Goal: Task Accomplishment & Management: Use online tool/utility

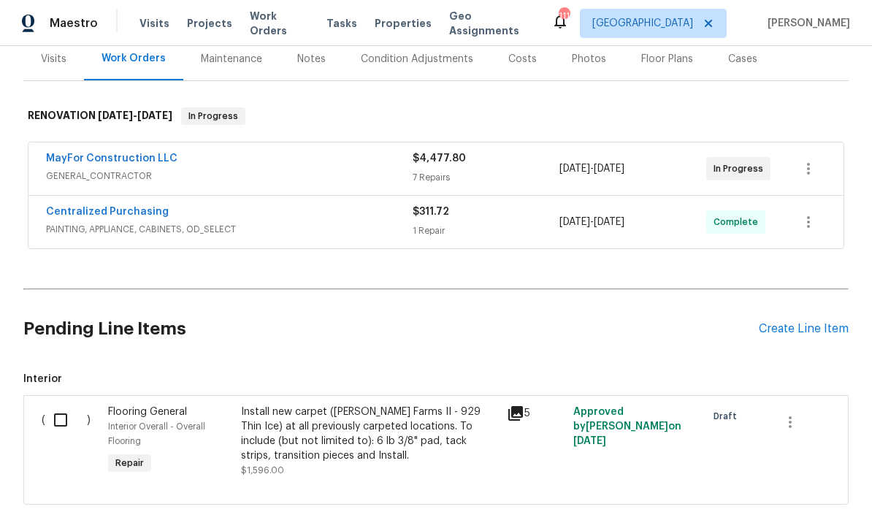
scroll to position [193, 0]
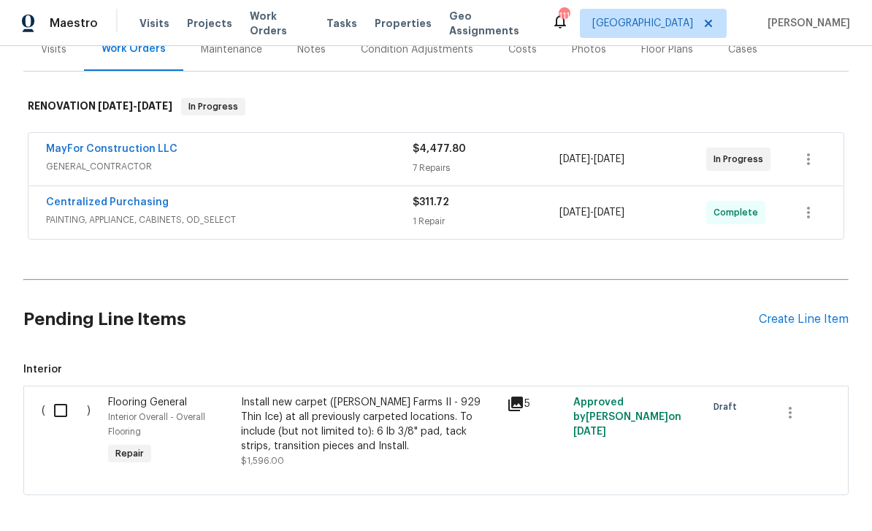
click at [61, 395] on input "checkbox" at bounding box center [66, 410] width 42 height 31
checkbox input "true"
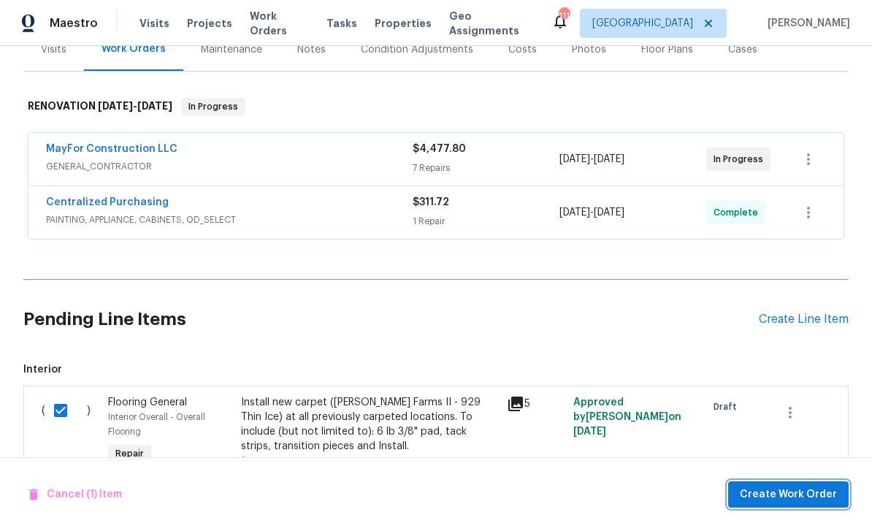
click at [810, 490] on span "Create Work Order" at bounding box center [787, 494] width 97 height 18
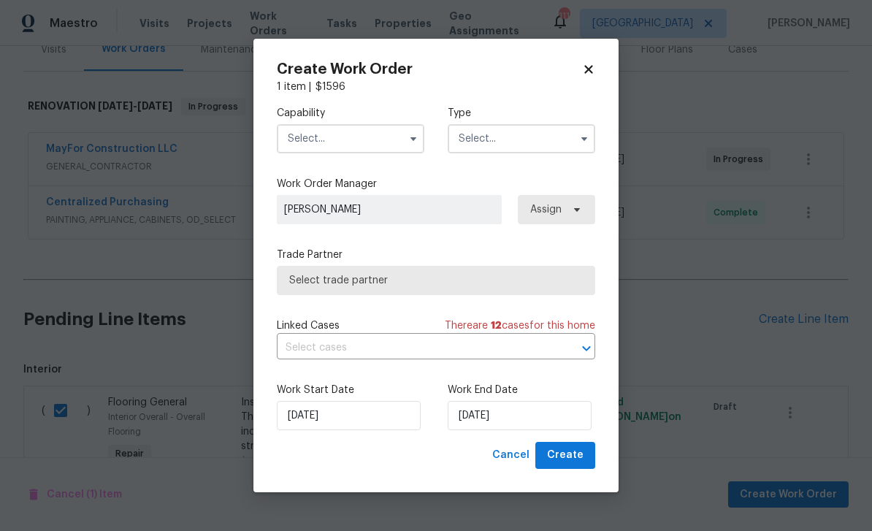
click at [339, 140] on input "text" at bounding box center [350, 138] width 147 height 29
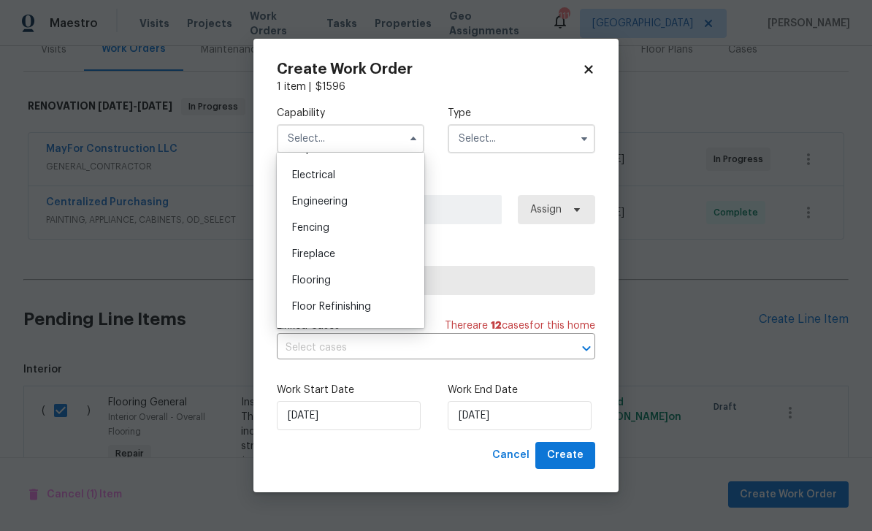
scroll to position [469, 0]
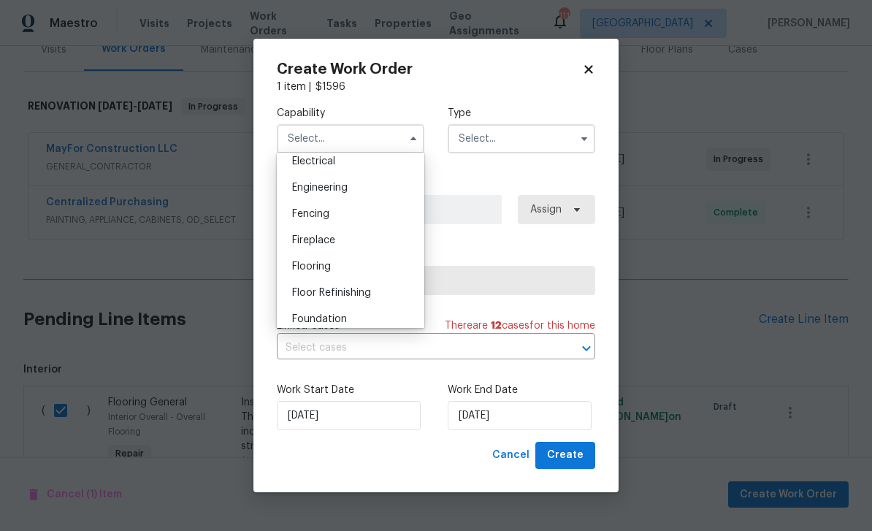
click at [307, 266] on span "Flooring" at bounding box center [311, 266] width 39 height 10
type input "Flooring"
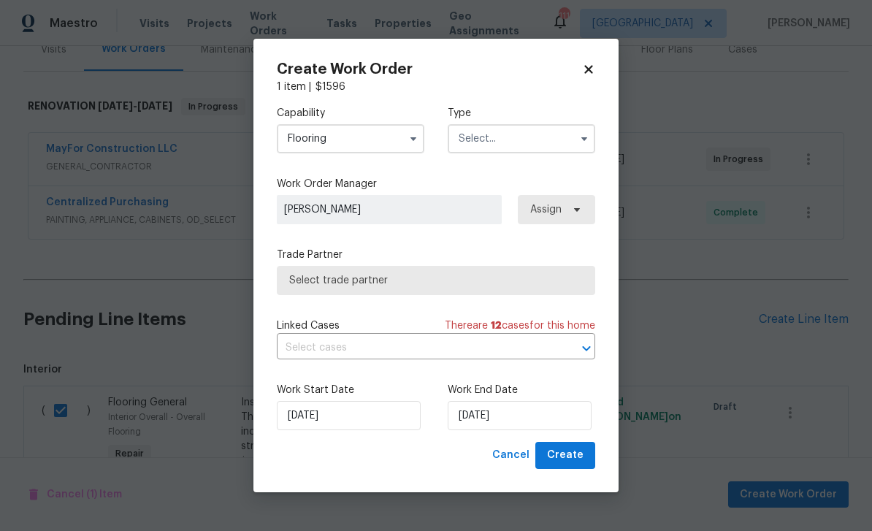
click at [537, 139] on input "text" at bounding box center [520, 138] width 147 height 29
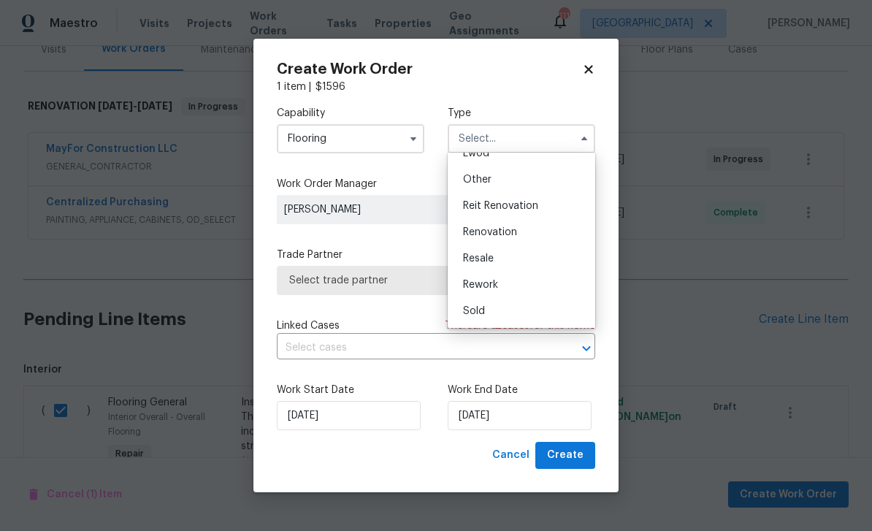
scroll to position [174, 0]
click at [538, 231] on div "Renovation" at bounding box center [521, 232] width 140 height 26
type input "Renovation"
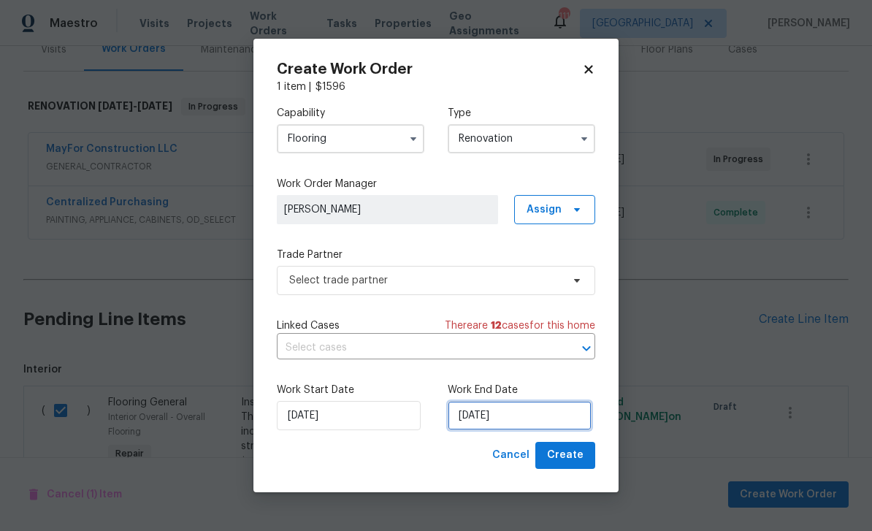
click at [547, 412] on input "[DATE]" at bounding box center [519, 415] width 144 height 29
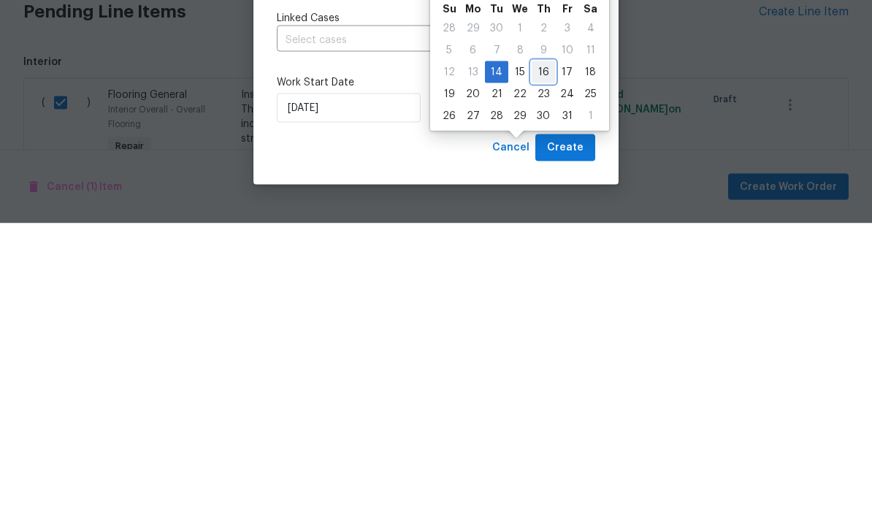
click at [541, 369] on div "16" at bounding box center [542, 379] width 23 height 20
type input "[DATE]"
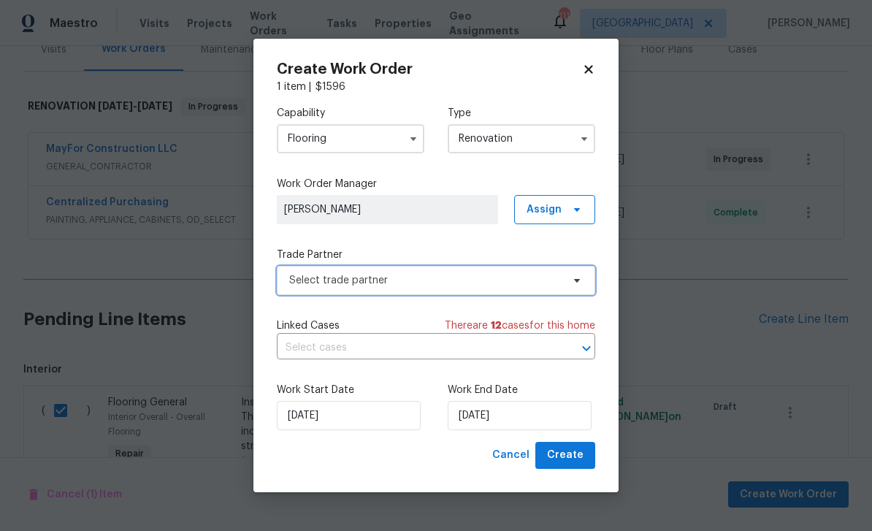
click at [544, 277] on span "Select trade partner" at bounding box center [425, 280] width 272 height 15
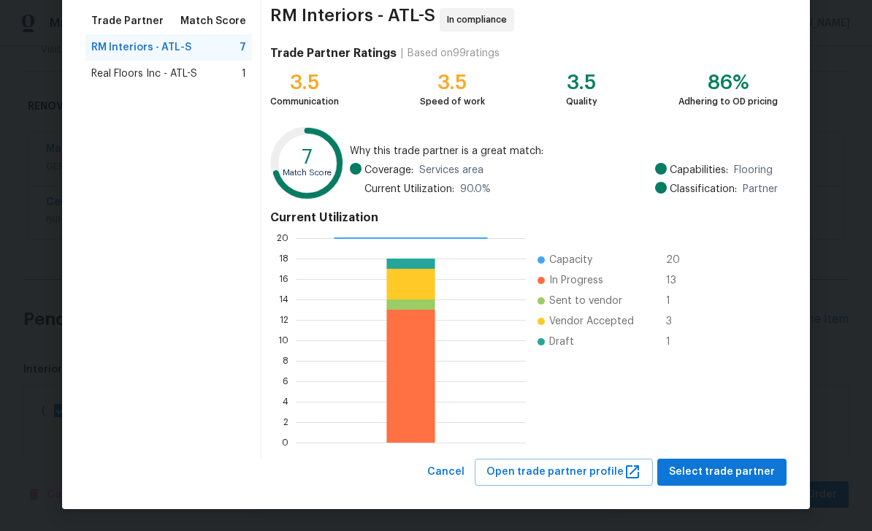
scroll to position [113, 0]
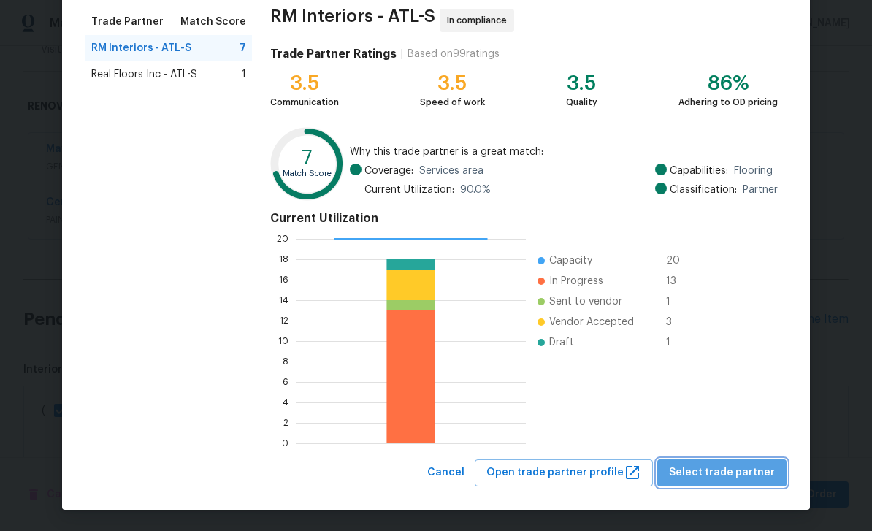
click at [742, 476] on span "Select trade partner" at bounding box center [722, 473] width 106 height 18
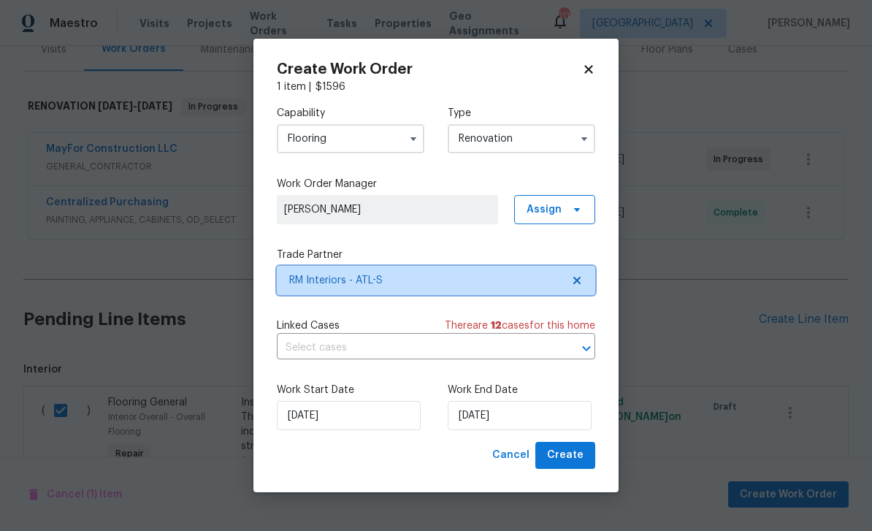
scroll to position [0, 0]
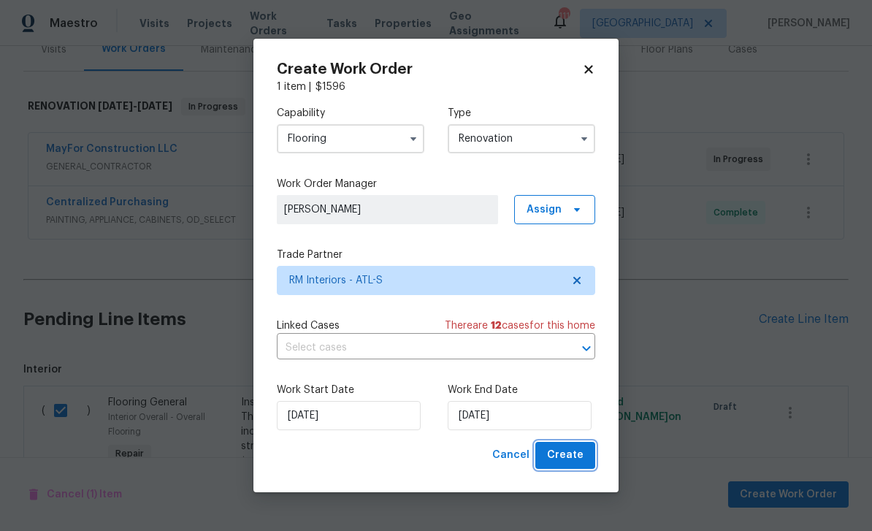
click at [570, 458] on span "Create" at bounding box center [565, 455] width 36 height 18
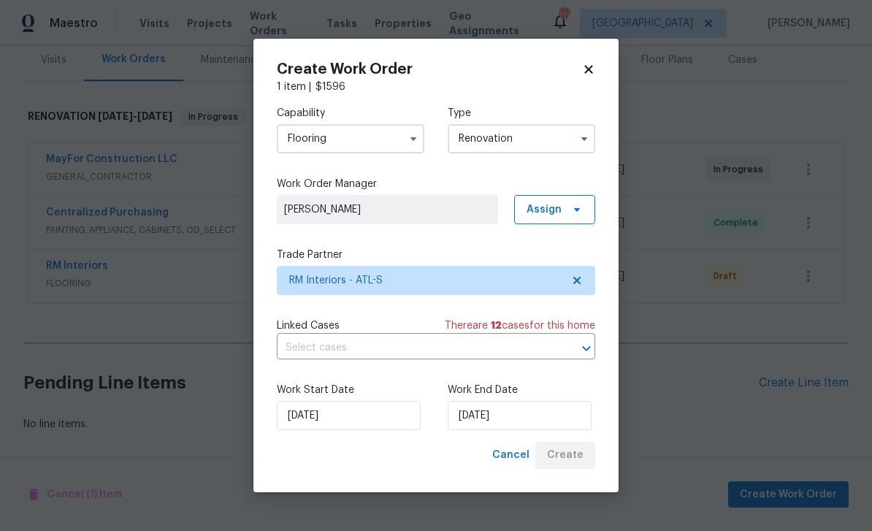
scroll to position [136, 0]
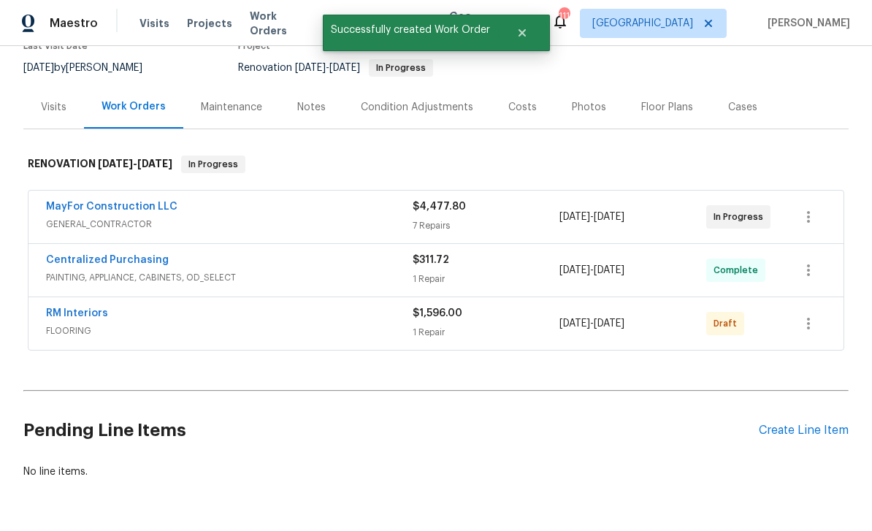
click at [64, 308] on link "RM Interiors" at bounding box center [77, 313] width 62 height 10
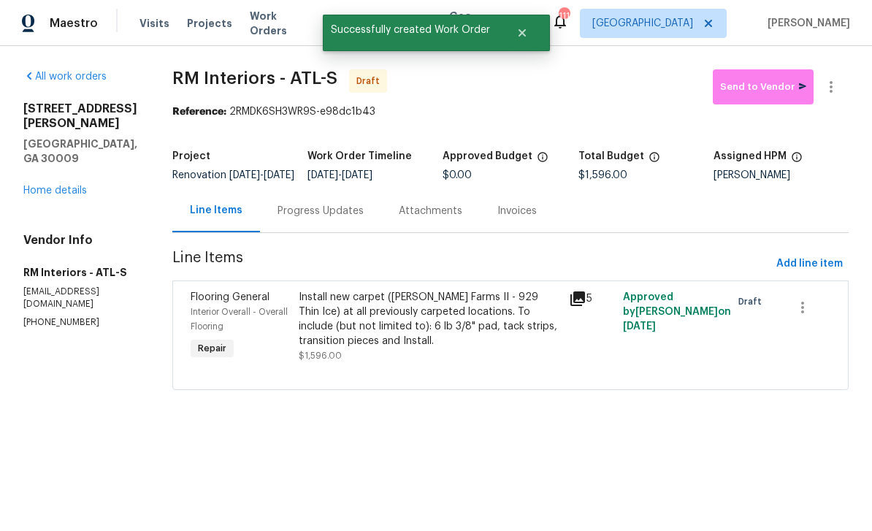
click at [317, 218] on div "Progress Updates" at bounding box center [320, 211] width 86 height 15
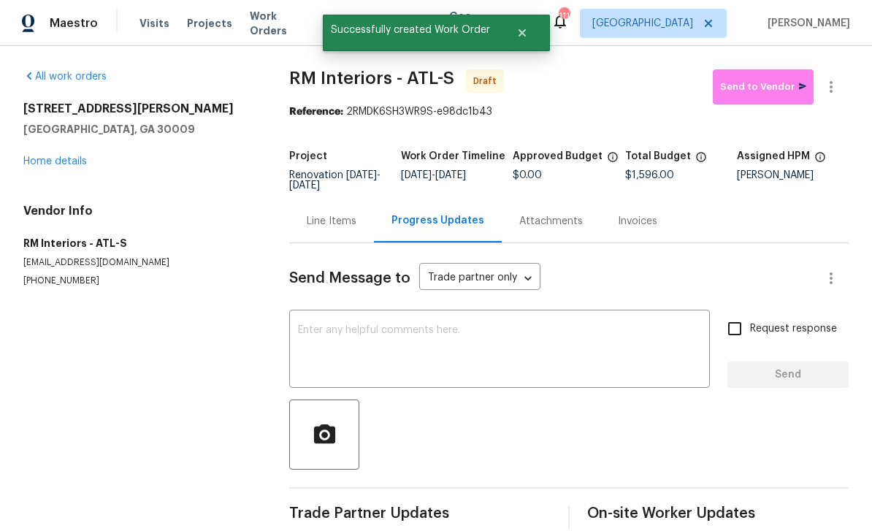
click at [325, 336] on textarea at bounding box center [499, 350] width 403 height 51
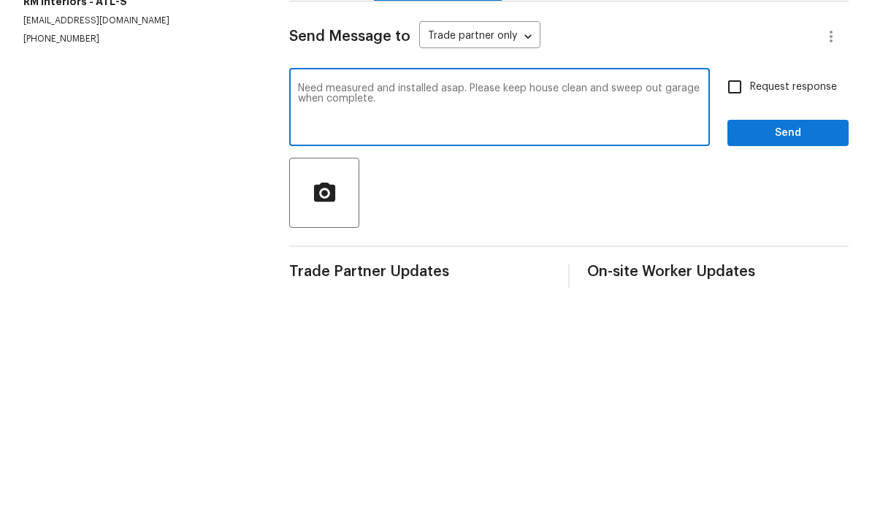
type textarea "Need measured and installed asap. Please keep house clean and sweep out garage …"
click at [738, 313] on input "Request response" at bounding box center [734, 328] width 31 height 31
checkbox input "true"
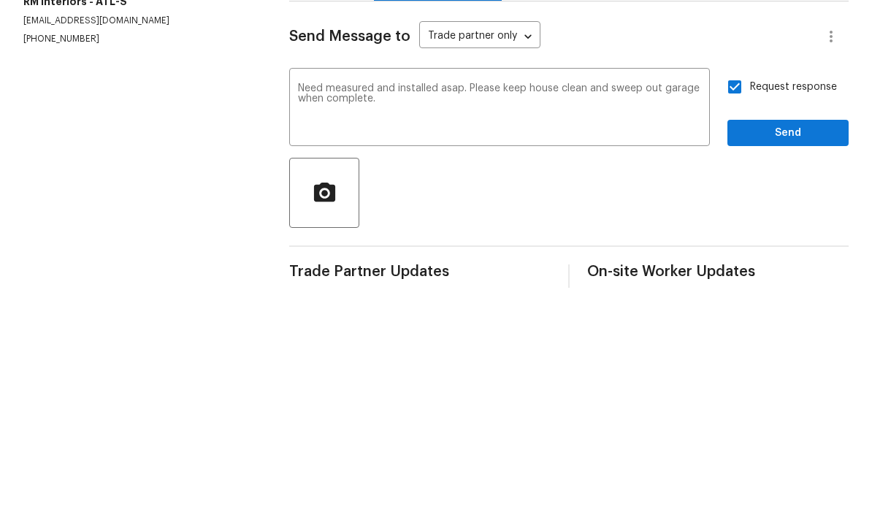
scroll to position [23, 0]
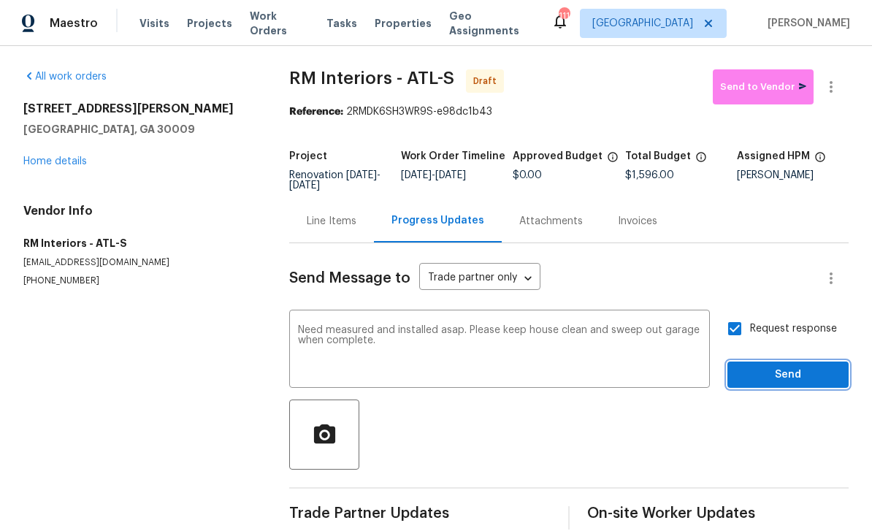
click at [783, 366] on span "Send" at bounding box center [788, 375] width 98 height 18
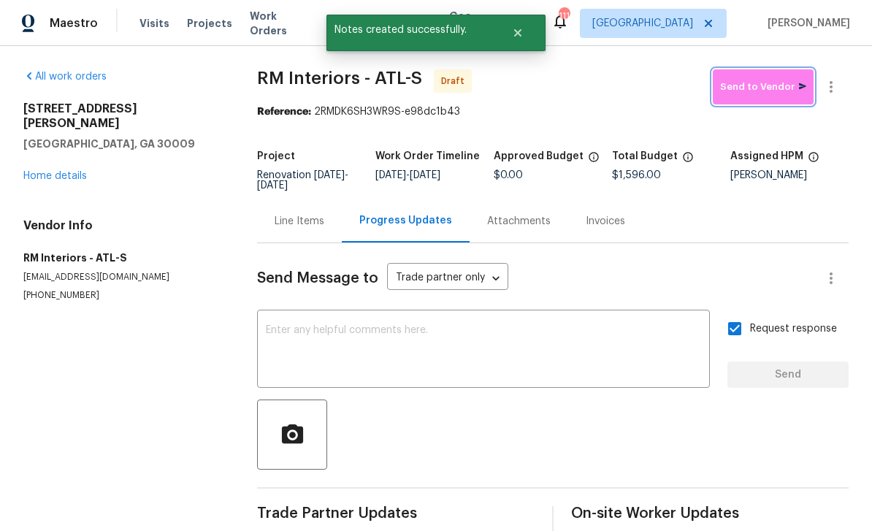
click at [762, 79] on span "Send to Vendor" at bounding box center [763, 87] width 86 height 17
click at [47, 171] on link "Home details" at bounding box center [55, 176] width 64 height 10
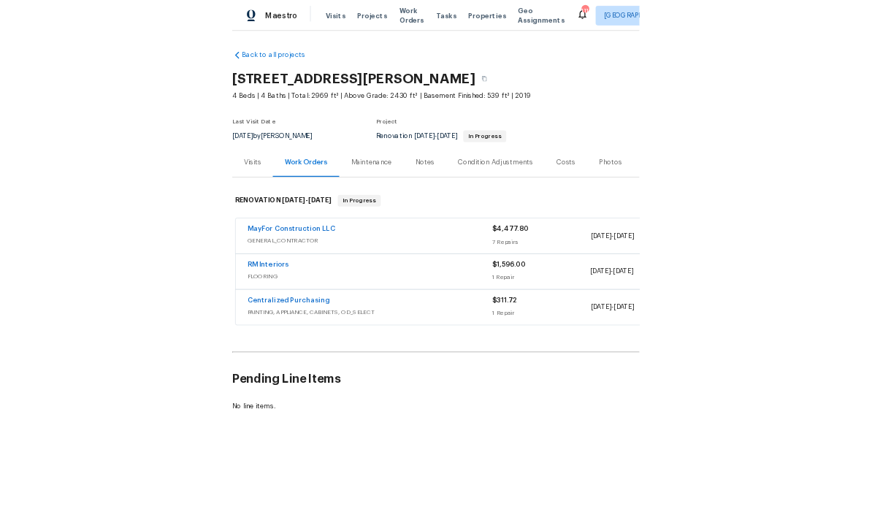
scroll to position [23, 0]
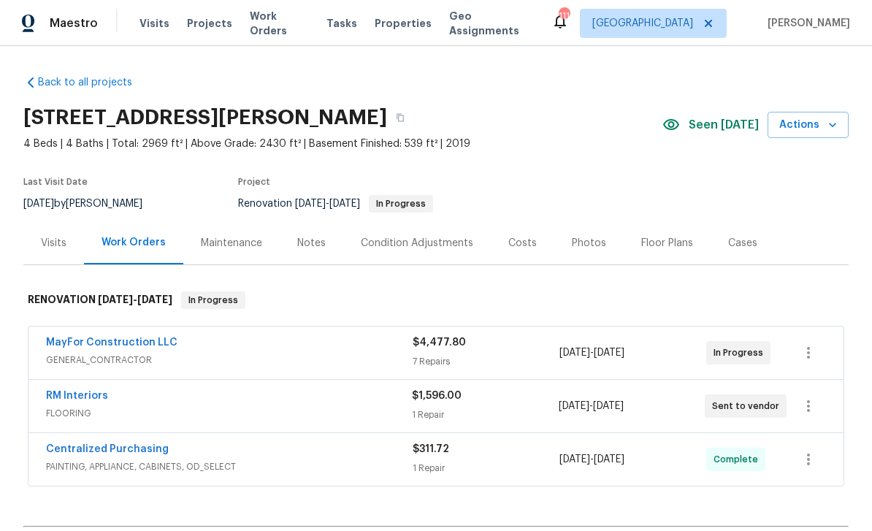
click at [61, 391] on link "RM Interiors" at bounding box center [77, 396] width 62 height 10
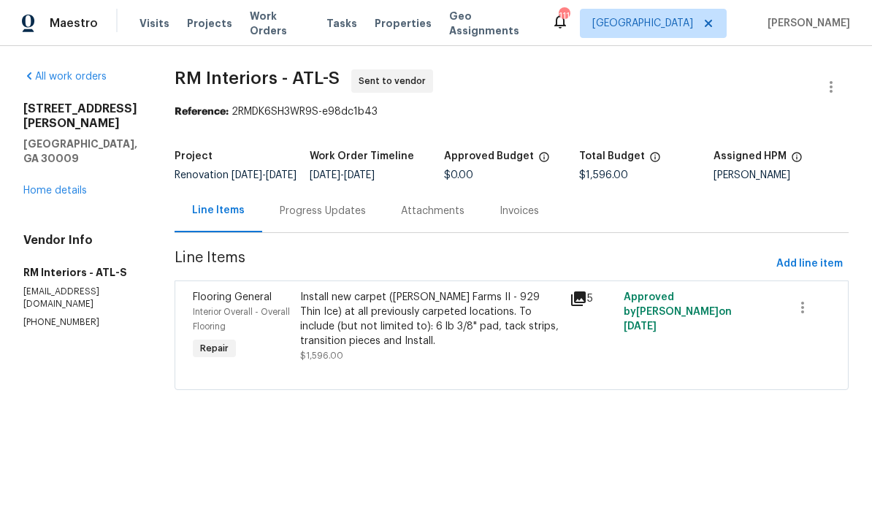
click at [584, 301] on icon at bounding box center [578, 298] width 15 height 15
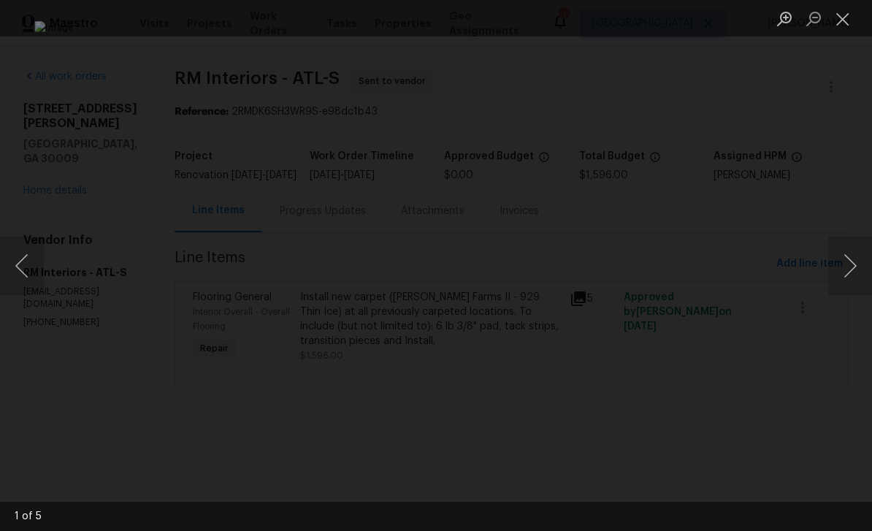
click at [847, 249] on button "Next image" at bounding box center [850, 266] width 44 height 58
click at [845, 263] on button "Next image" at bounding box center [850, 266] width 44 height 58
click at [846, 263] on button "Next image" at bounding box center [850, 266] width 44 height 58
click at [848, 256] on button "Next image" at bounding box center [850, 266] width 44 height 58
click at [853, 253] on button "Next image" at bounding box center [850, 266] width 44 height 58
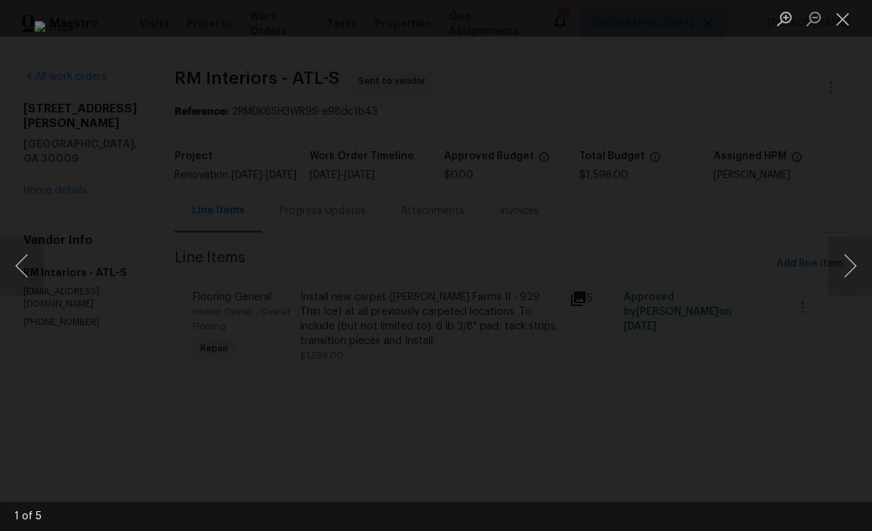
click at [850, 256] on button "Next image" at bounding box center [850, 266] width 44 height 58
click at [855, 250] on button "Next image" at bounding box center [850, 266] width 44 height 58
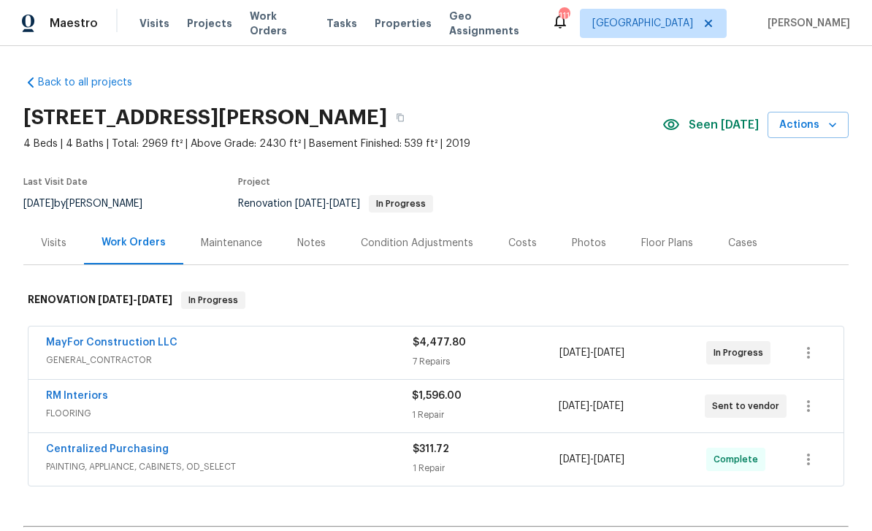
click at [64, 391] on link "RM Interiors" at bounding box center [77, 396] width 62 height 10
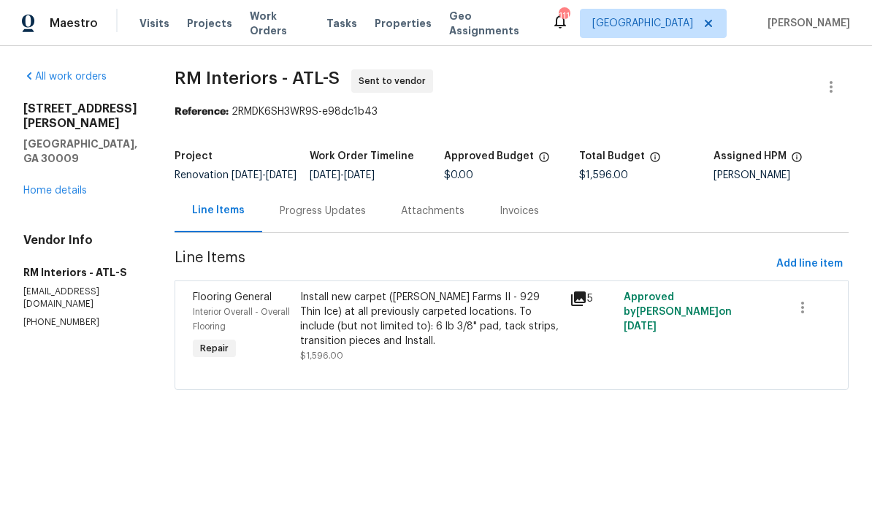
click at [318, 218] on div "Progress Updates" at bounding box center [323, 211] width 86 height 15
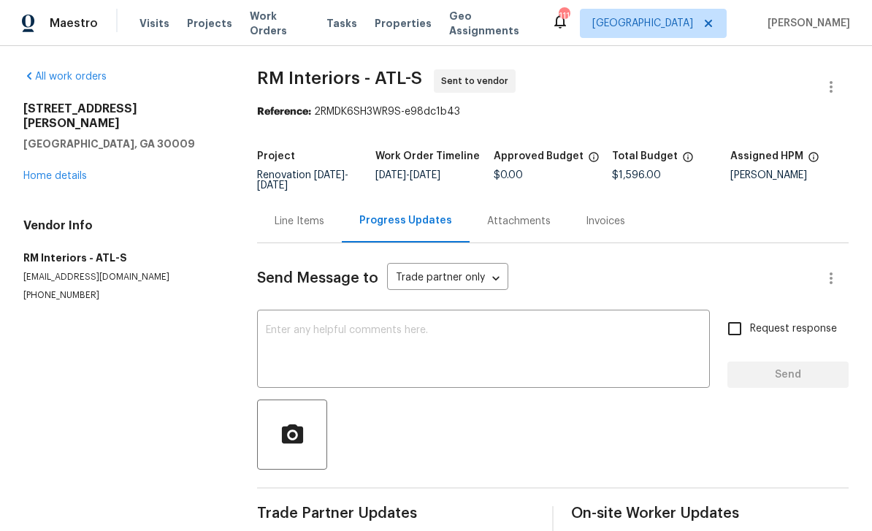
click at [295, 327] on textarea at bounding box center [483, 350] width 435 height 51
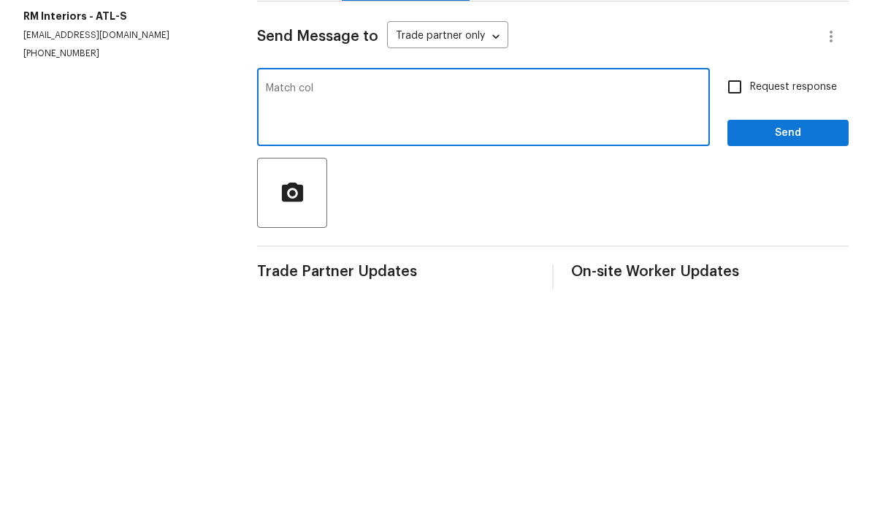
scroll to position [47, 0]
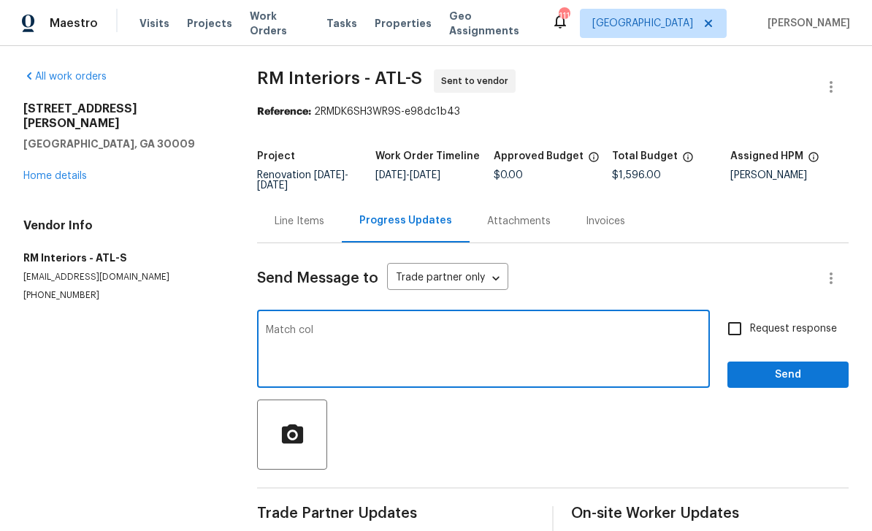
click at [323, 325] on textarea "Match col" at bounding box center [483, 350] width 435 height 51
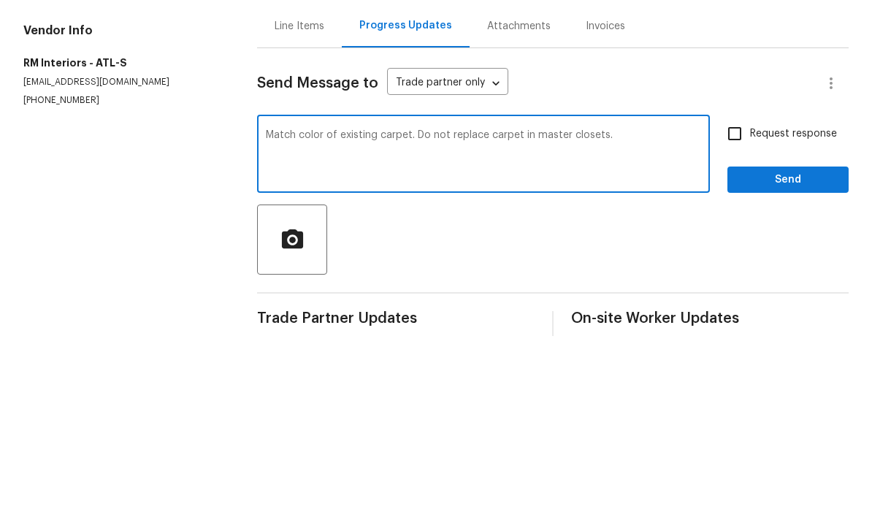
type textarea "Match color of existing carpet. Do not replace carpet in master closets."
click at [741, 313] on input "Request response" at bounding box center [734, 328] width 31 height 31
checkbox input "true"
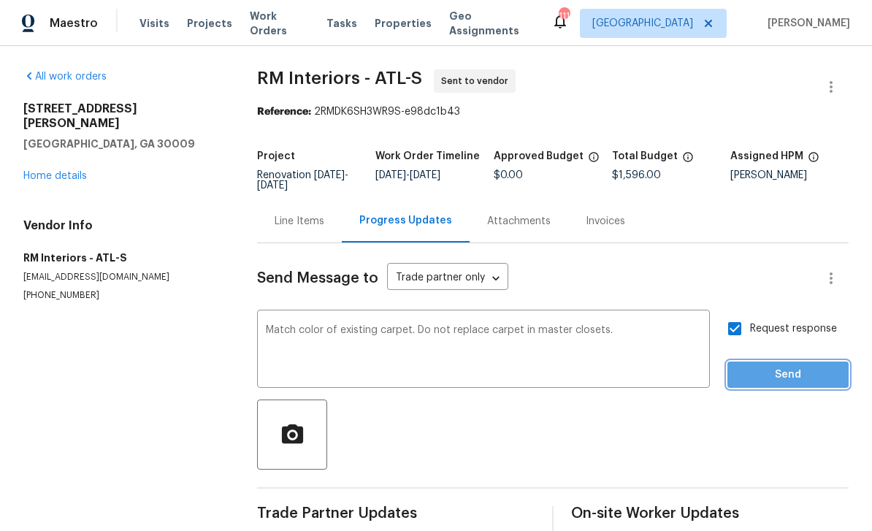
click at [789, 366] on span "Send" at bounding box center [788, 375] width 98 height 18
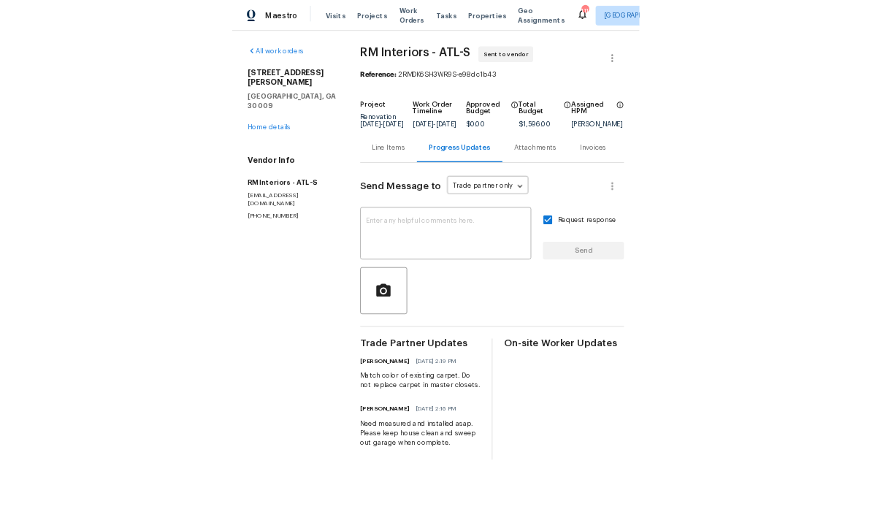
scroll to position [26, 0]
